Goal: Use online tool/utility: Utilize a website feature to perform a specific function

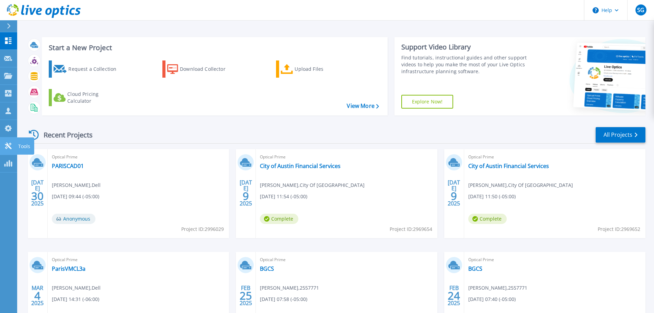
click at [21, 145] on p "Tools" at bounding box center [24, 146] width 12 height 18
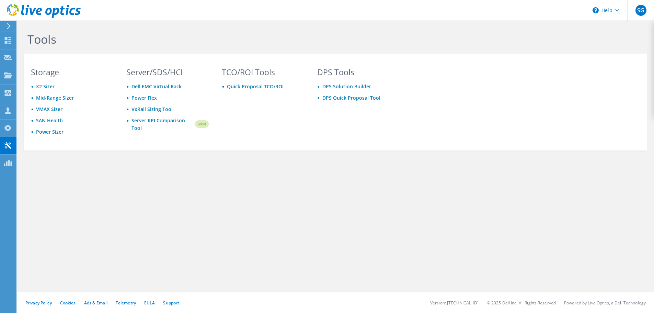
click at [63, 99] on link "Mid-Range Sizer" at bounding box center [55, 97] width 38 height 7
click at [52, 132] on link "Power Sizer" at bounding box center [49, 131] width 27 height 7
click at [62, 99] on link "Mid-Range Sizer" at bounding box center [55, 97] width 38 height 7
click at [56, 98] on link "Mid-Range Sizer" at bounding box center [55, 97] width 38 height 7
